Goal: Go to known website: Go to known website

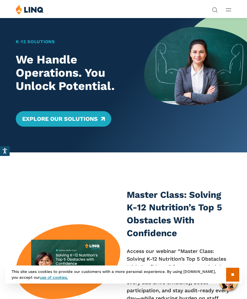
click at [231, 7] on button "Open Main Menu" at bounding box center [228, 9] width 5 height 7
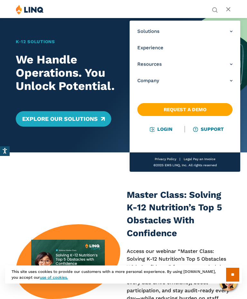
click at [165, 130] on link "Login" at bounding box center [161, 129] width 22 height 6
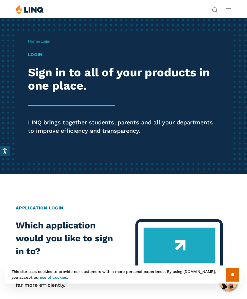
click at [42, 54] on h1 "Login" at bounding box center [124, 54] width 192 height 7
click at [37, 50] on div "Home / Login Login Sign in to all of your products in one place. LINQ brings to…" at bounding box center [124, 96] width 216 height 130
click at [34, 57] on h1 "Login" at bounding box center [124, 54] width 192 height 7
click at [54, 41] on div "Home / Login Login Sign in to all of your products in one place. LINQ brings to…" at bounding box center [124, 96] width 216 height 130
click at [50, 41] on span "Login" at bounding box center [46, 41] width 10 height 5
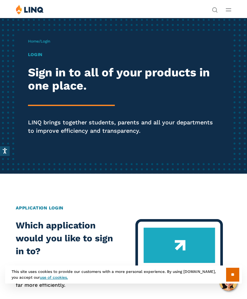
click at [40, 57] on h1 "Login" at bounding box center [124, 54] width 192 height 7
click at [50, 40] on span "Login" at bounding box center [46, 41] width 10 height 5
click at [49, 41] on span "Login" at bounding box center [46, 41] width 10 height 5
click at [43, 50] on div "Home / Login Login Sign in to all of your products in one place. LINQ brings to…" at bounding box center [124, 96] width 216 height 130
click at [40, 61] on div "Login Sign in to all of your products in one place. LINQ brings together studen…" at bounding box center [124, 102] width 192 height 102
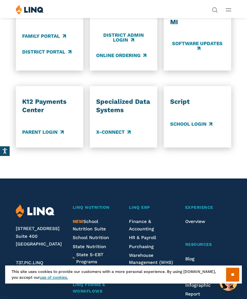
scroll to position [455, 0]
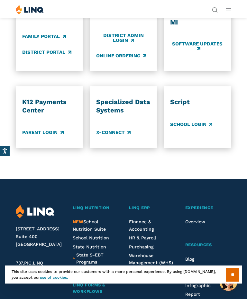
click at [52, 129] on link "Parent Login" at bounding box center [42, 132] width 41 height 7
